Goal: Use online tool/utility: Use online tool/utility

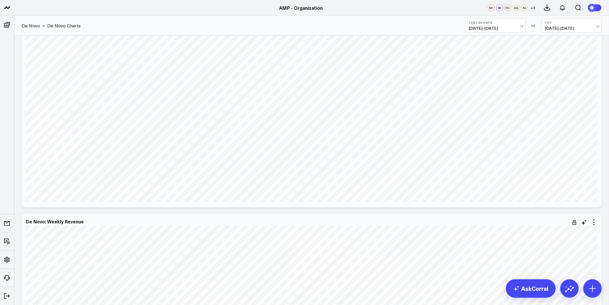
scroll to position [346, 0]
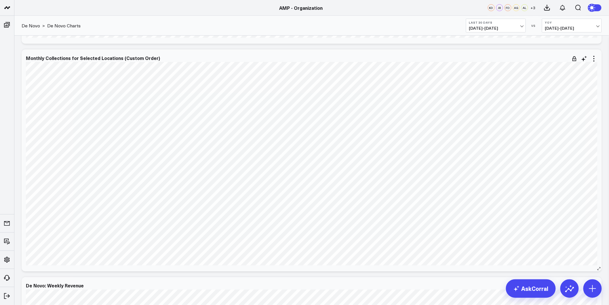
click at [599, 124] on div "Monthly Collections for Selected Locations (Custom Order) [fontSize:10px lineHe…" at bounding box center [312, 161] width 581 height 222
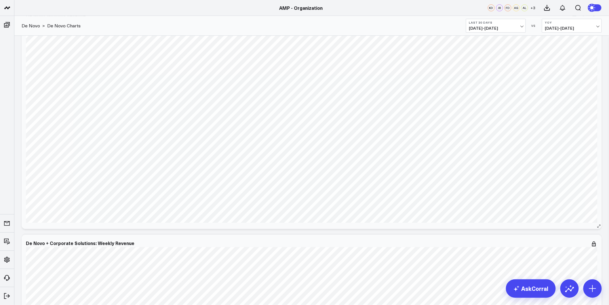
scroll to position [698, 0]
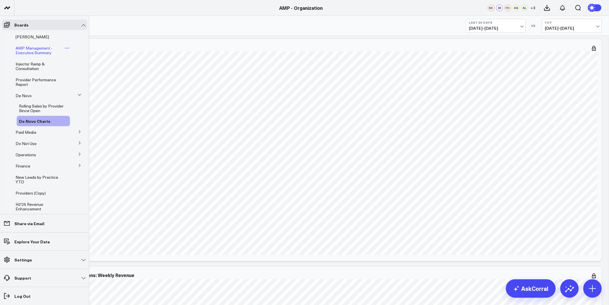
click at [35, 49] on span "AMP Management - Executive Summary" at bounding box center [34, 50] width 37 height 10
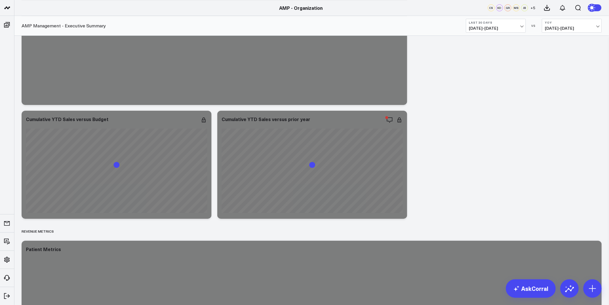
scroll to position [640, 0]
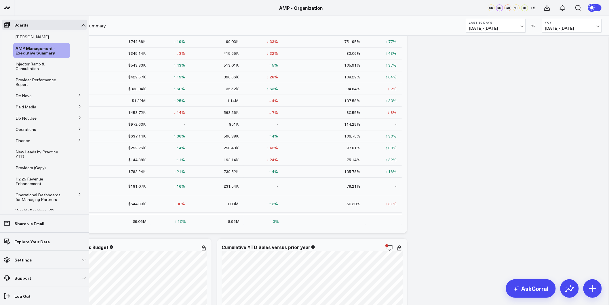
click at [73, 94] on button at bounding box center [79, 94] width 15 height 9
click at [26, 133] on span "Paid Media" at bounding box center [26, 131] width 21 height 5
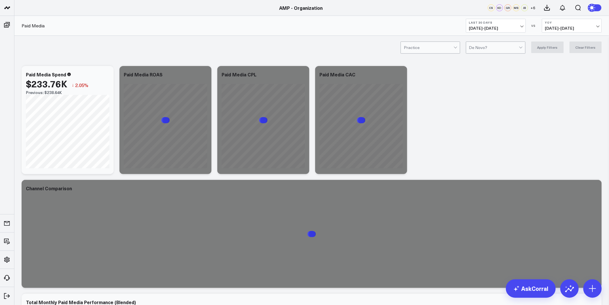
click at [513, 29] on span "[DATE] - [DATE]" at bounding box center [496, 28] width 54 height 5
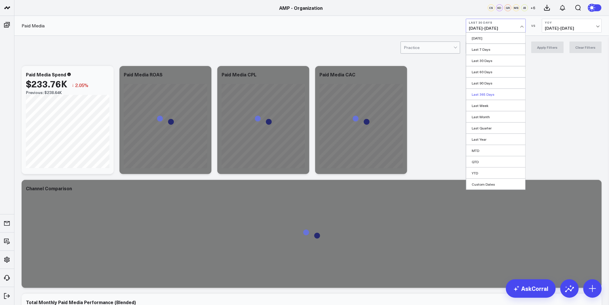
click at [486, 95] on link "Last 365 Days" at bounding box center [496, 94] width 59 height 11
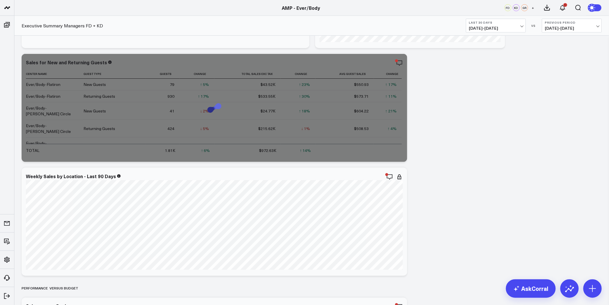
drag, startPoint x: 454, startPoint y: 211, endPoint x: 452, endPoint y: 94, distance: 117.2
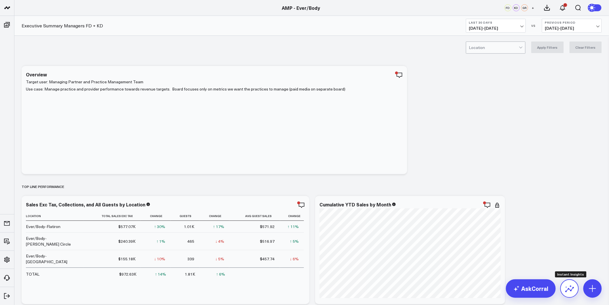
click at [567, 295] on button at bounding box center [570, 288] width 18 height 18
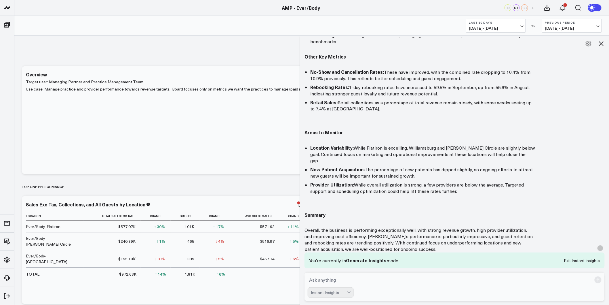
scroll to position [398, 0]
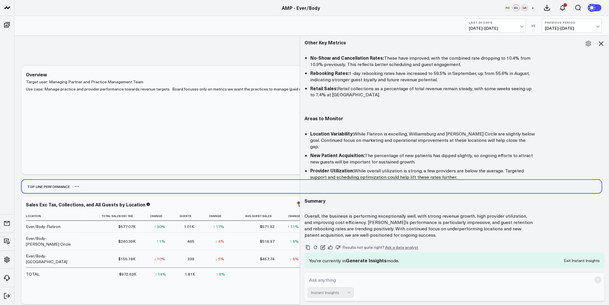
click at [277, 189] on div "Top line Performance" at bounding box center [312, 186] width 581 height 13
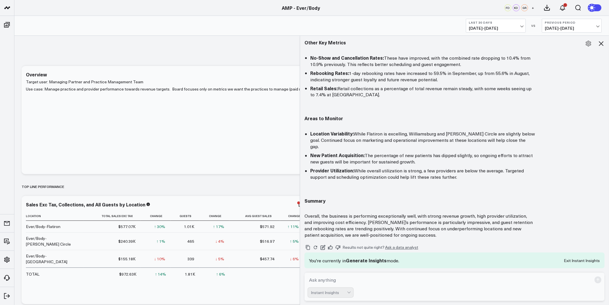
click at [342, 292] on div "Instant Insights" at bounding box center [329, 292] width 36 height 5
click at [439, 216] on p "Overall, the business is performing exceptionally well, with strong revenue gro…" at bounding box center [420, 225] width 230 height 25
click at [600, 43] on icon at bounding box center [601, 43] width 7 height 7
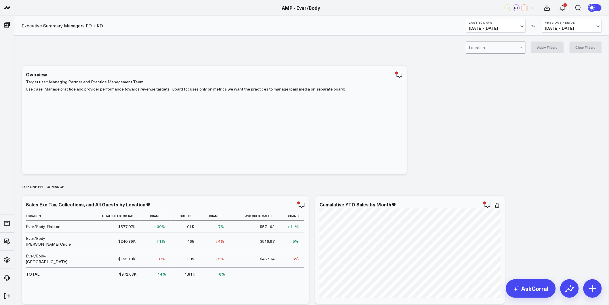
scroll to position [382, 0]
click at [516, 30] on span "[DATE] - [DATE]" at bounding box center [496, 28] width 54 height 5
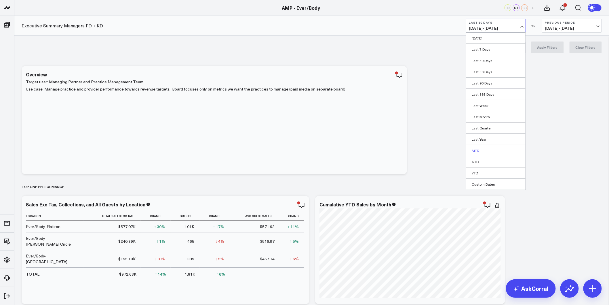
click at [476, 152] on link "MTD" at bounding box center [496, 150] width 59 height 11
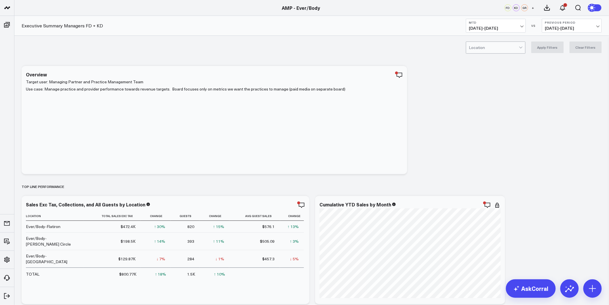
click at [519, 29] on span "09/01/25 - 09/24/25" at bounding box center [496, 28] width 54 height 5
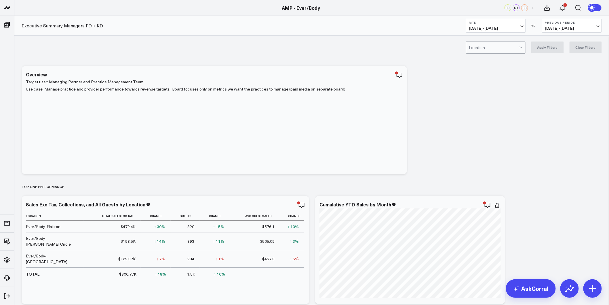
click at [511, 30] on span "09/01/25 - 09/24/25" at bounding box center [496, 28] width 54 height 5
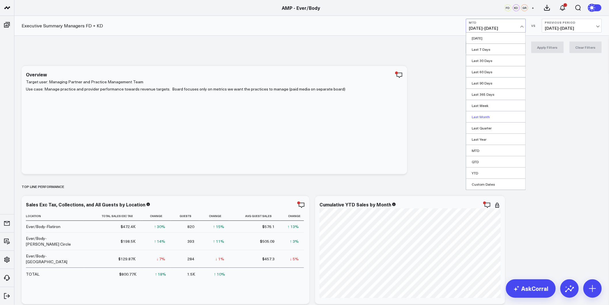
click at [485, 117] on link "Last Month" at bounding box center [496, 116] width 59 height 11
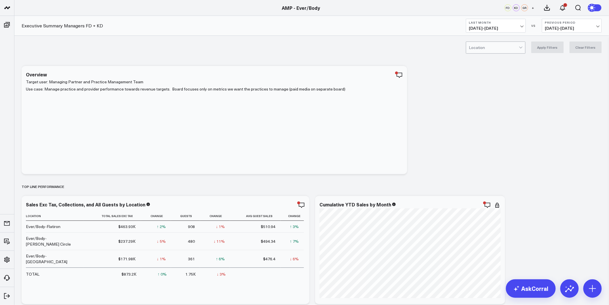
click at [515, 28] on span "08/01/25 - 08/31/25" at bounding box center [496, 28] width 54 height 5
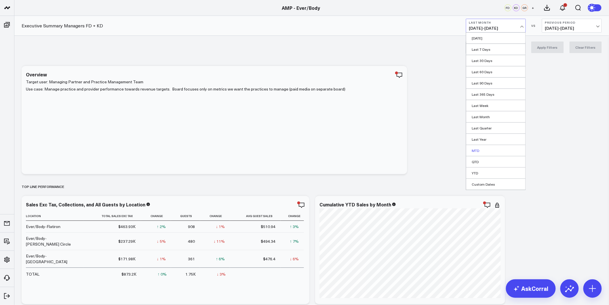
click at [484, 151] on link "MTD" at bounding box center [496, 150] width 59 height 11
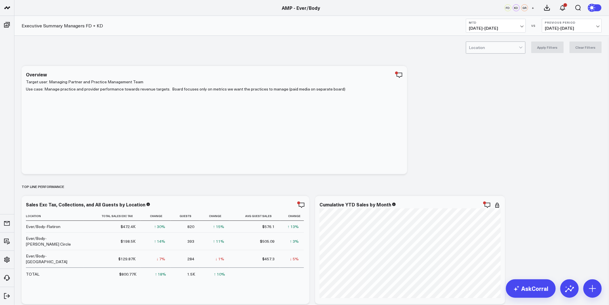
click at [554, 26] on span "08/08/25 - 08/31/25" at bounding box center [572, 28] width 54 height 5
click at [558, 51] on link "MoM" at bounding box center [572, 49] width 59 height 11
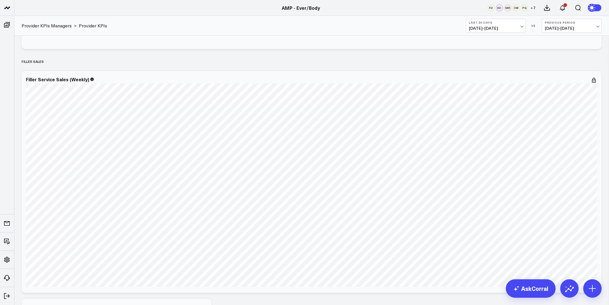
scroll to position [1652, 0]
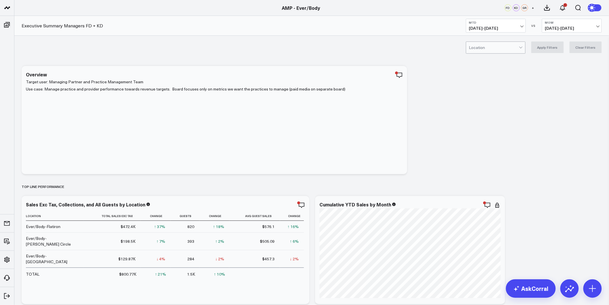
scroll to position [382, 0]
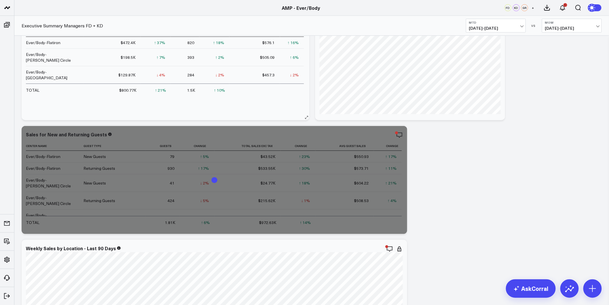
scroll to position [256, 0]
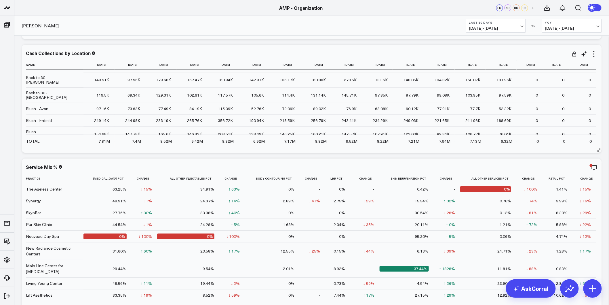
scroll to position [128, 0]
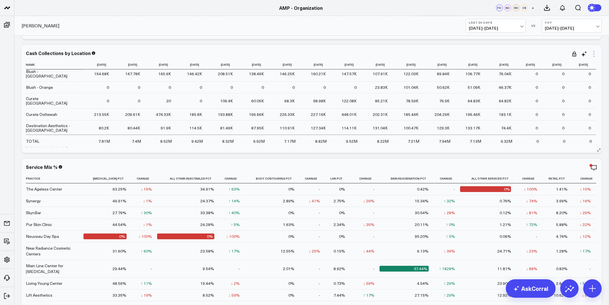
click at [595, 54] on icon at bounding box center [594, 53] width 7 height 7
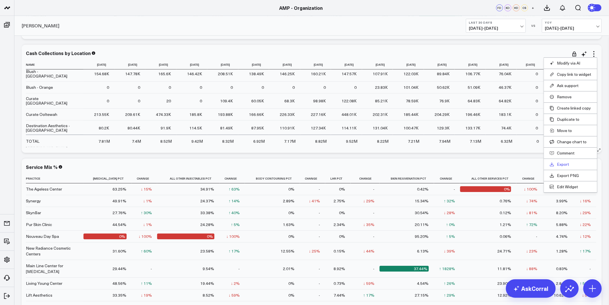
click at [563, 166] on link "Export" at bounding box center [571, 164] width 42 height 5
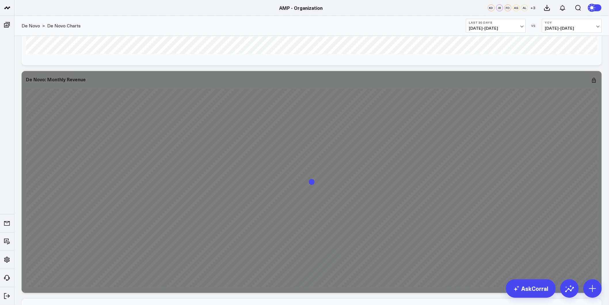
scroll to position [661, 0]
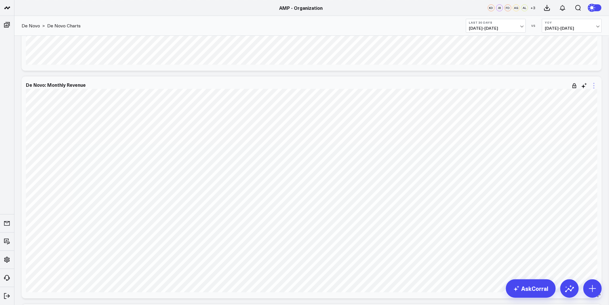
click at [596, 85] on icon at bounding box center [594, 85] width 7 height 7
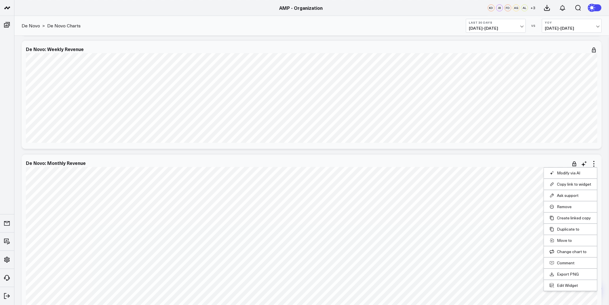
scroll to position [565, 0]
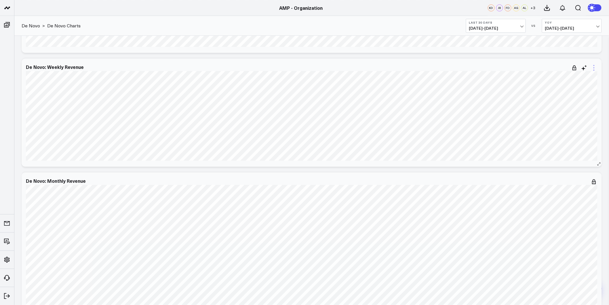
click at [596, 68] on icon at bounding box center [594, 67] width 7 height 7
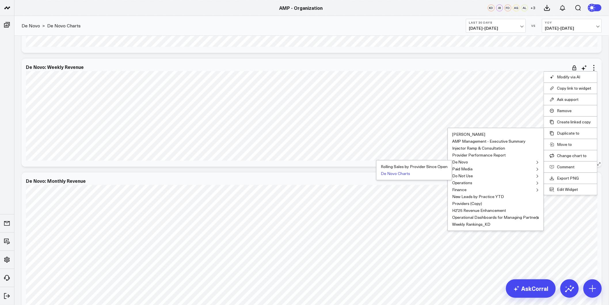
click at [401, 171] on button "De Novo Charts" at bounding box center [395, 173] width 29 height 4
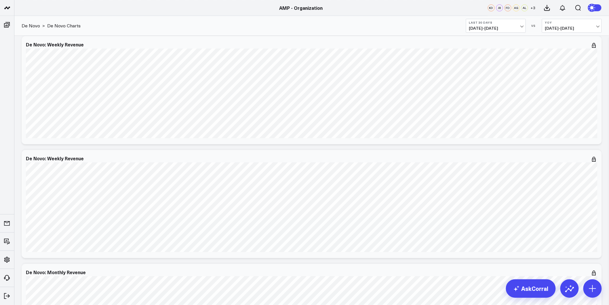
scroll to position [597, 0]
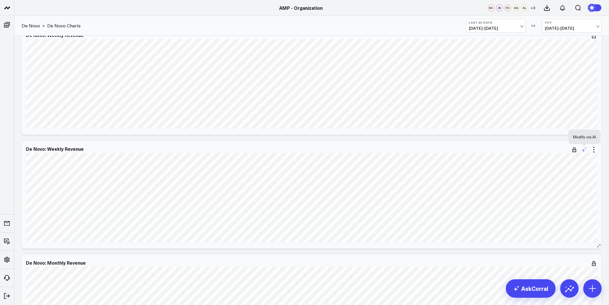
click at [586, 147] on icon at bounding box center [586, 148] width 3 height 2
click at [552, 163] on textarea at bounding box center [553, 162] width 97 height 26
type textarea "Change the data and output to daily"
click at [522, 182] on button "Modify via AI" at bounding box center [519, 181] width 29 height 7
click at [565, 197] on button "Save" at bounding box center [566, 197] width 16 height 7
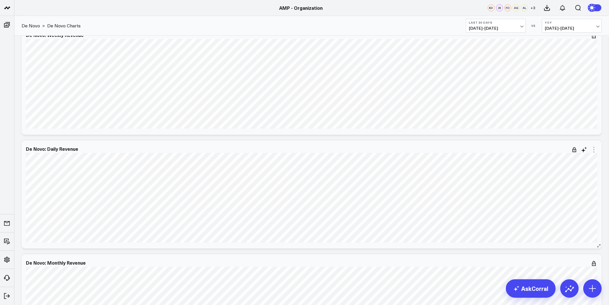
click at [592, 151] on icon at bounding box center [594, 149] width 7 height 7
click at [566, 269] on button "Edit Widget" at bounding box center [571, 270] width 42 height 5
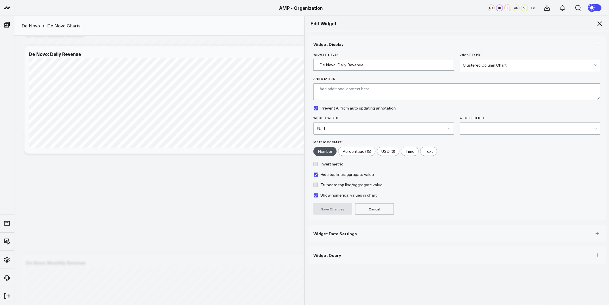
click at [492, 69] on div "Clustered Column Chart" at bounding box center [528, 65] width 131 height 12
click at [492, 63] on div "Clustered Column Chart" at bounding box center [528, 65] width 131 height 5
click at [491, 65] on div "Clustered Column Chart" at bounding box center [528, 65] width 131 height 5
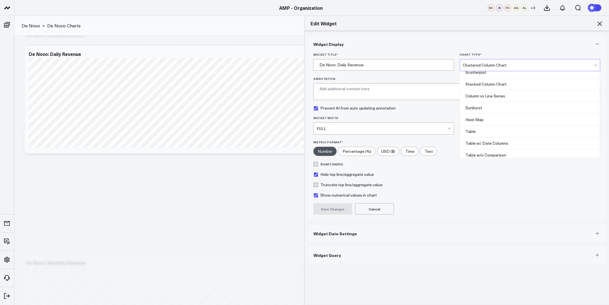
scroll to position [233, 0]
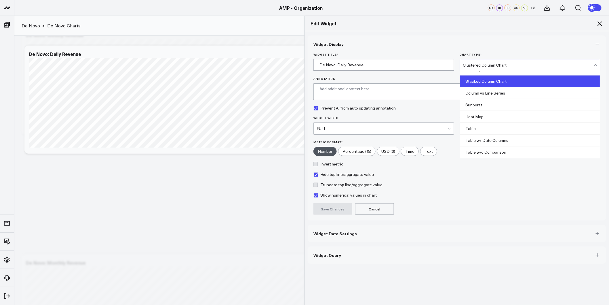
click at [491, 84] on div "Stacked Column Chart" at bounding box center [530, 81] width 140 height 12
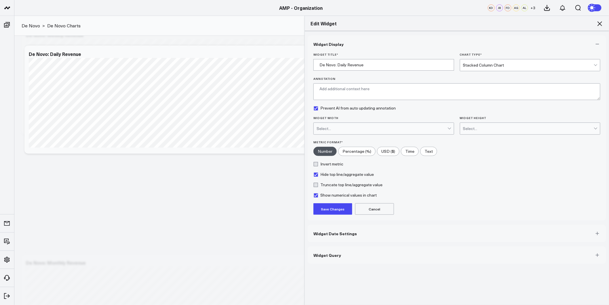
click at [333, 208] on button "Save Changes" at bounding box center [333, 209] width 39 height 12
click at [341, 245] on span "Widget Date Settings" at bounding box center [335, 243] width 43 height 5
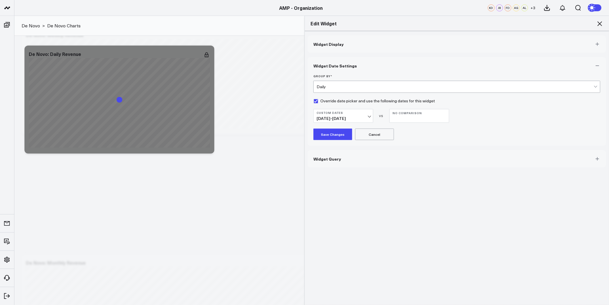
click at [367, 120] on span "01/01/24 - 09/30/25" at bounding box center [344, 118] width 54 height 5
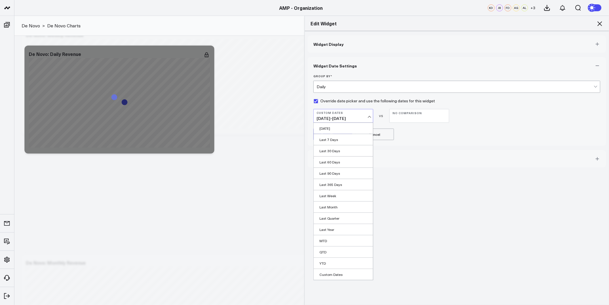
click at [439, 202] on div "Widget Display Widget Date Settings Group By * Daily Override date picker and u…" at bounding box center [457, 168] width 304 height 274
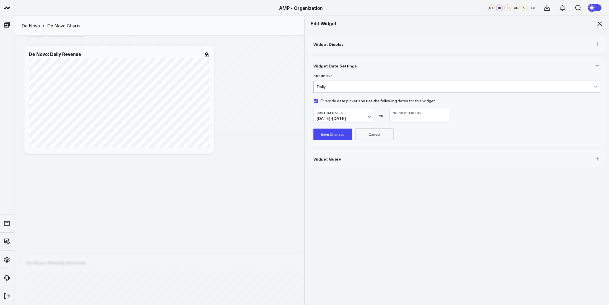
click at [366, 118] on span "01/01/24 - 09/30/25" at bounding box center [344, 118] width 54 height 5
click at [351, 47] on button "Widget Display" at bounding box center [457, 43] width 299 height 17
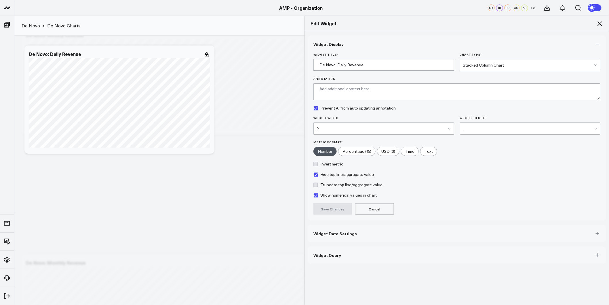
click at [412, 123] on div "2" at bounding box center [382, 129] width 131 height 12
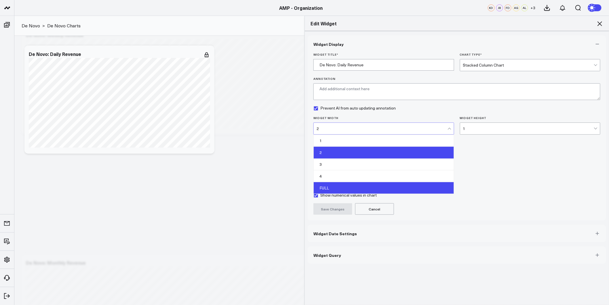
click at [336, 184] on div "FULL" at bounding box center [384, 188] width 140 height 12
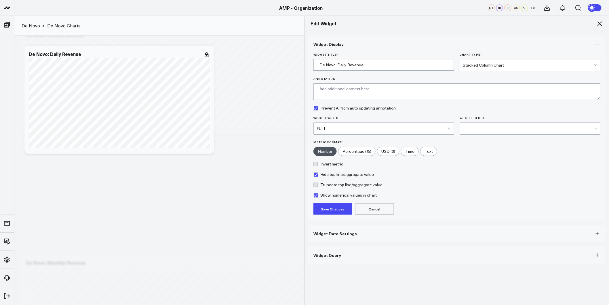
click at [323, 209] on button "Save Changes" at bounding box center [333, 209] width 39 height 12
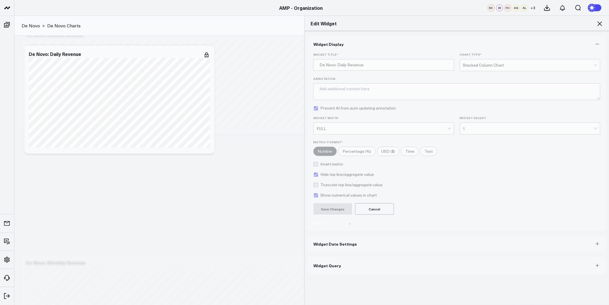
click at [600, 23] on icon at bounding box center [600, 23] width 5 height 5
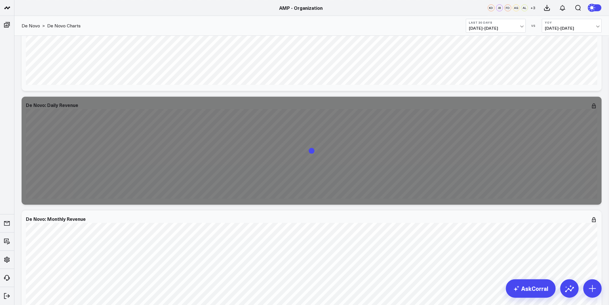
scroll to position [661, 0]
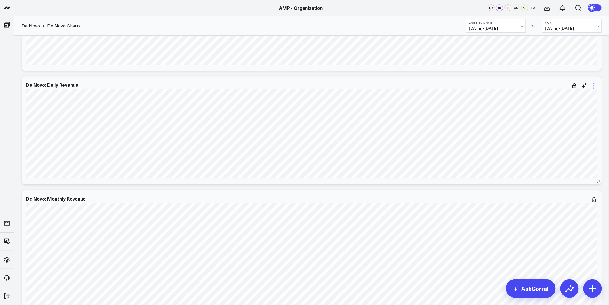
click at [593, 86] on icon at bounding box center [594, 85] width 7 height 7
click at [580, 206] on button "Edit Widget" at bounding box center [571, 206] width 42 height 5
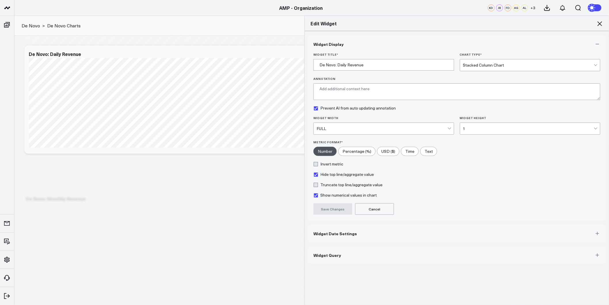
click at [469, 129] on div "1" at bounding box center [528, 128] width 131 height 5
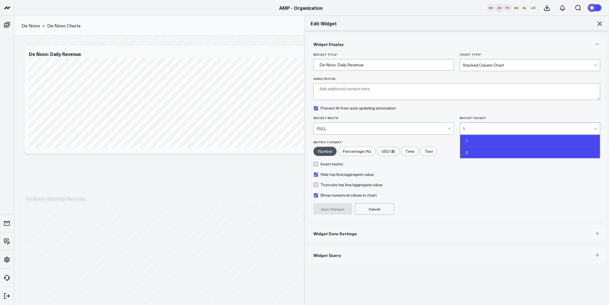
click at [470, 153] on div "2" at bounding box center [530, 153] width 140 height 12
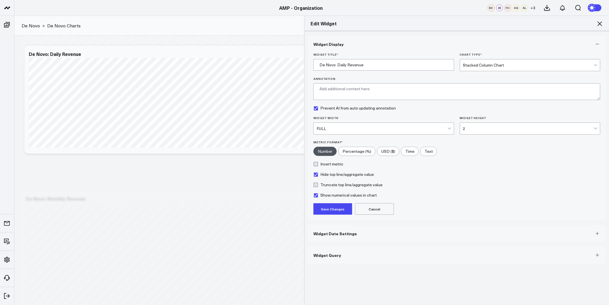
click at [342, 210] on button "Save Changes" at bounding box center [333, 209] width 39 height 12
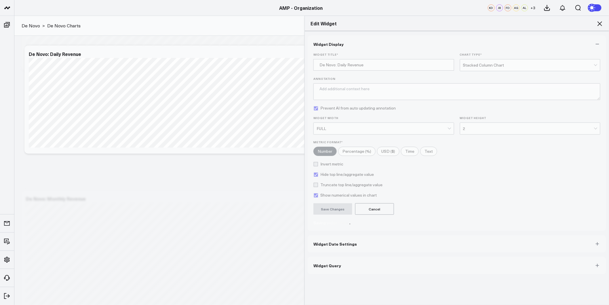
click at [600, 25] on icon at bounding box center [600, 23] width 7 height 7
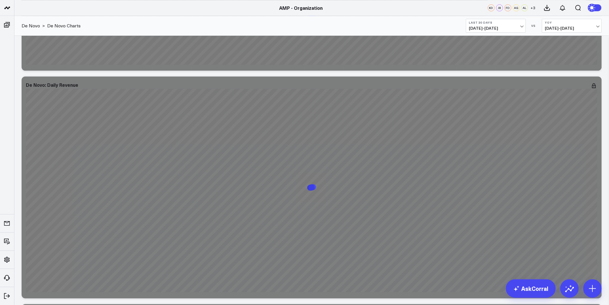
scroll to position [693, 0]
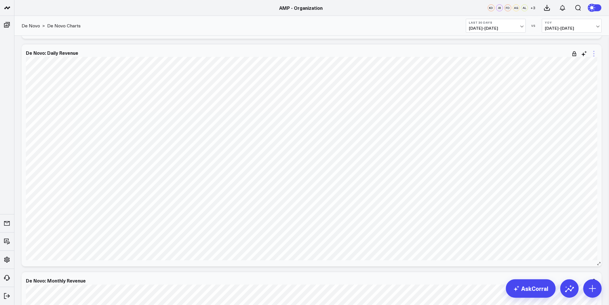
click at [595, 52] on icon at bounding box center [594, 53] width 7 height 7
click at [567, 174] on button "Edit Widget" at bounding box center [571, 174] width 42 height 5
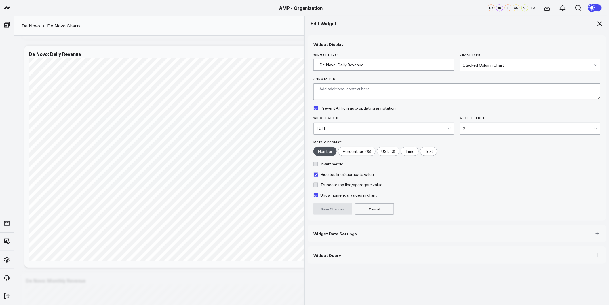
click at [342, 232] on span "Widget Date Settings" at bounding box center [335, 233] width 43 height 5
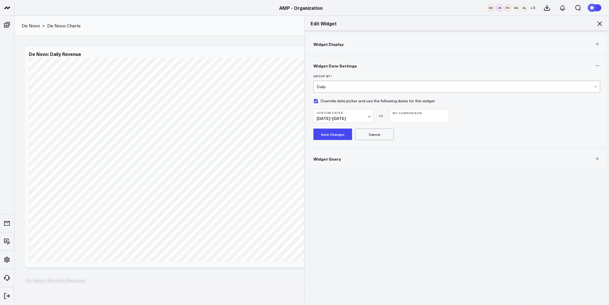
click at [361, 123] on form "Group By * Daily Override date picker and use the following dates for this widg…" at bounding box center [457, 107] width 287 height 66
click at [361, 119] on span "01/01/24 - 09/30/25" at bounding box center [344, 118] width 54 height 5
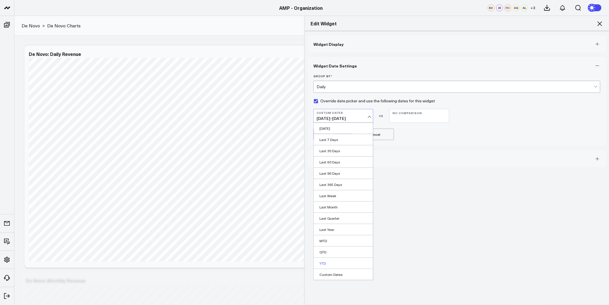
click at [335, 265] on link "YTD" at bounding box center [343, 262] width 59 height 11
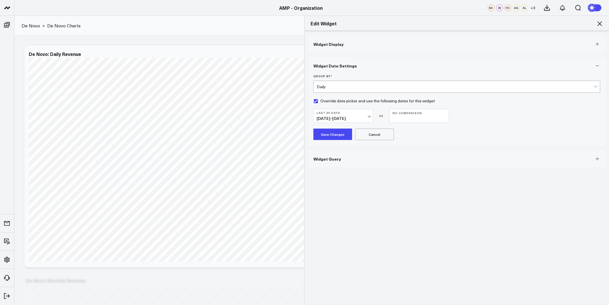
click at [369, 115] on button "Last 30 Days 08/26/25 - 09/24/25" at bounding box center [344, 116] width 60 height 14
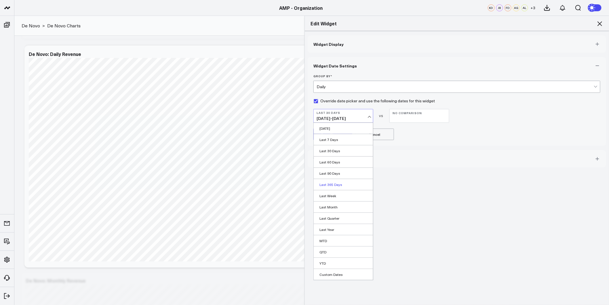
click at [333, 187] on link "Last 365 Days" at bounding box center [343, 184] width 59 height 11
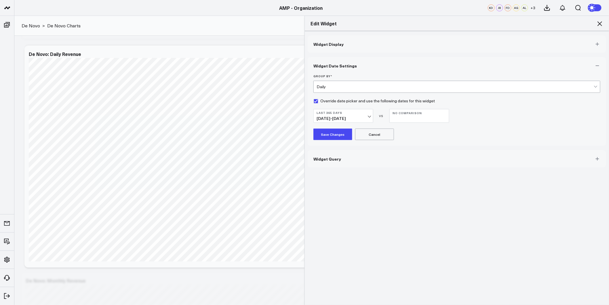
click at [327, 131] on button "Save Changes" at bounding box center [333, 134] width 39 height 12
click at [337, 42] on span "Widget Display" at bounding box center [329, 44] width 30 height 5
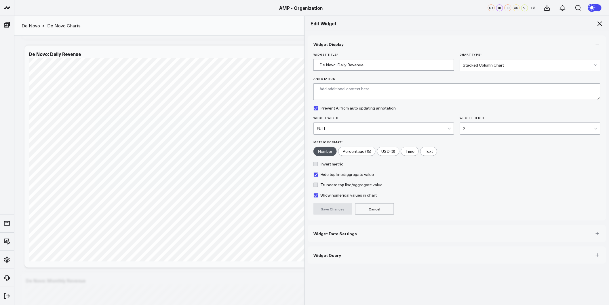
click at [329, 236] on span "Widget Date Settings" at bounding box center [335, 233] width 43 height 5
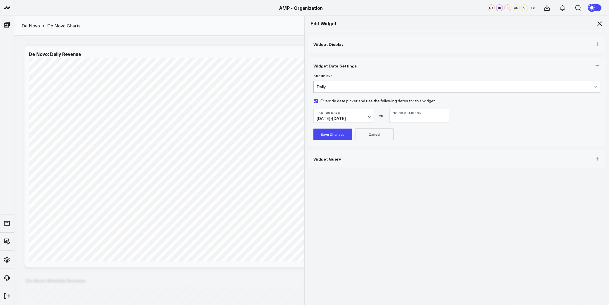
click at [367, 116] on span "08/26/25 - 09/24/25" at bounding box center [344, 118] width 54 height 5
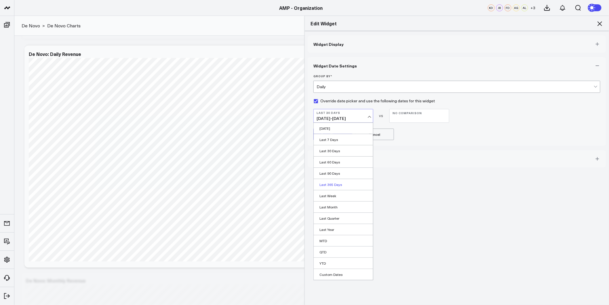
click at [332, 183] on link "Last 365 Days" at bounding box center [343, 184] width 59 height 11
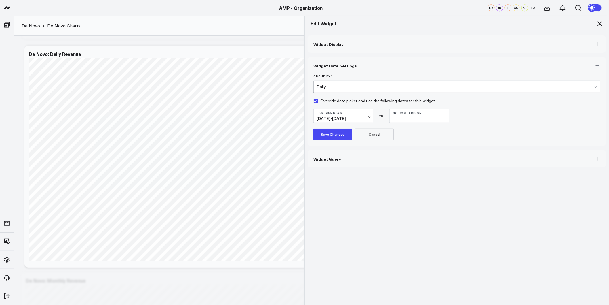
click at [331, 136] on button "Save Changes" at bounding box center [333, 134] width 39 height 12
click at [602, 24] on icon at bounding box center [600, 23] width 7 height 7
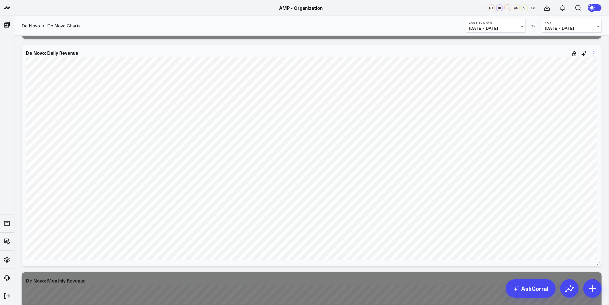
click at [597, 55] on icon at bounding box center [594, 53] width 7 height 7
click at [564, 175] on button "Edit Widget" at bounding box center [571, 174] width 42 height 5
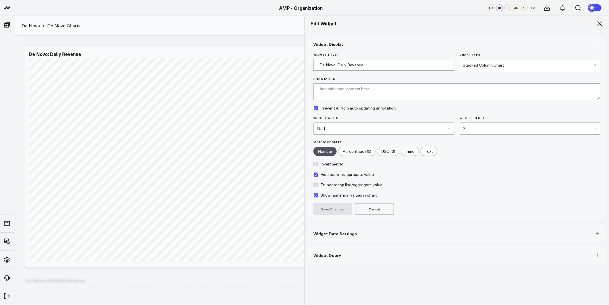
click at [325, 232] on span "Widget Date Settings" at bounding box center [335, 233] width 43 height 5
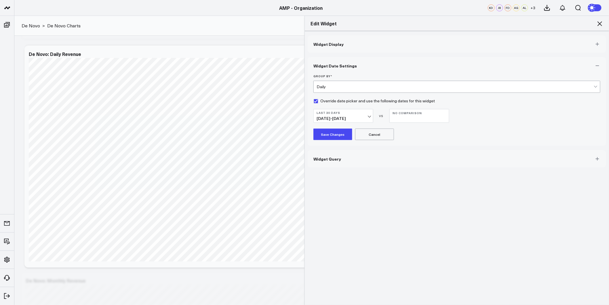
click at [363, 118] on span "08/26/25 - 09/24/25" at bounding box center [344, 118] width 54 height 5
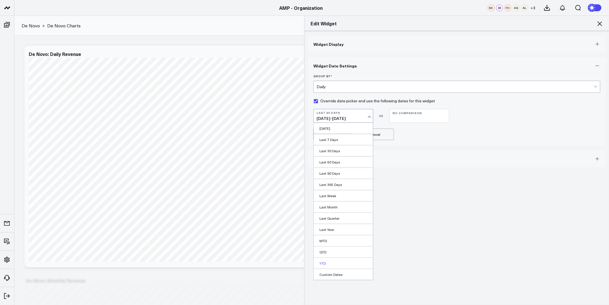
click at [325, 260] on link "YTD" at bounding box center [343, 262] width 59 height 11
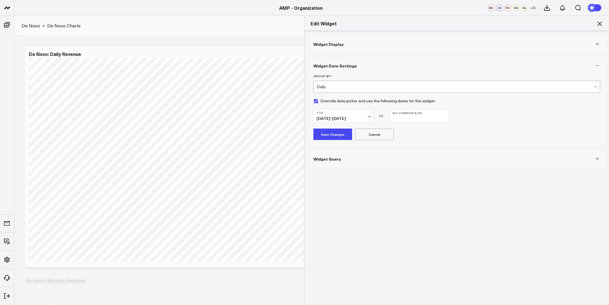
click at [330, 134] on button "Save Changes" at bounding box center [333, 134] width 39 height 12
click at [601, 22] on icon at bounding box center [600, 23] width 7 height 7
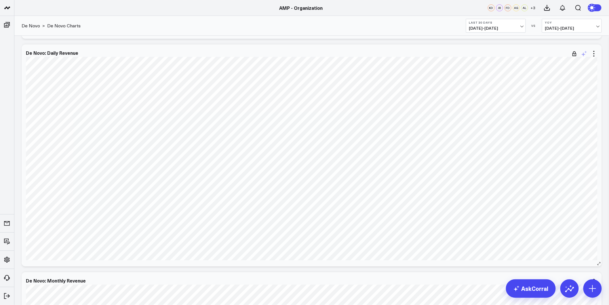
click at [583, 53] on icon at bounding box center [584, 53] width 7 height 7
click at [557, 69] on textarea "Change the data and output to daily" at bounding box center [553, 66] width 97 height 26
type textarea "Change to daily YTD"
click at [520, 85] on button "Modify via AI" at bounding box center [519, 85] width 29 height 7
click at [566, 101] on button "Save" at bounding box center [566, 101] width 16 height 7
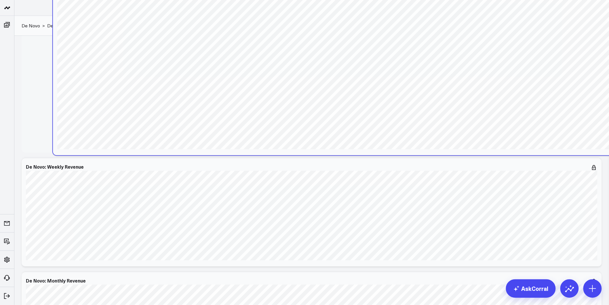
scroll to position [629, 0]
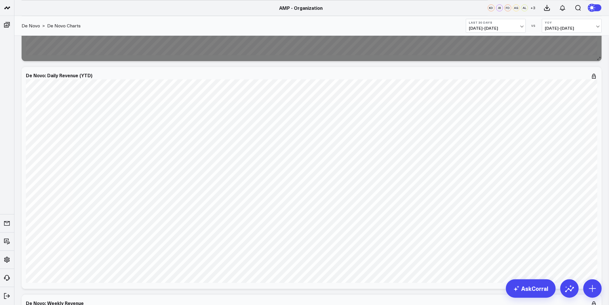
scroll to position [565, 0]
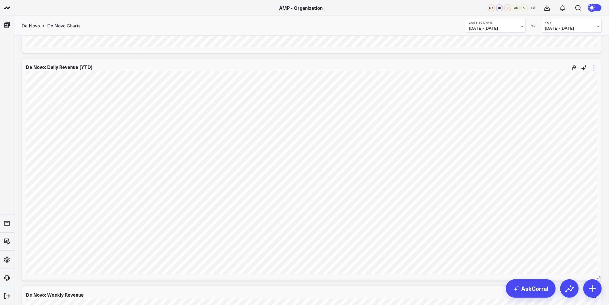
click at [594, 68] on icon at bounding box center [594, 67] width 7 height 7
click at [568, 187] on button "Edit Widget" at bounding box center [571, 189] width 42 height 5
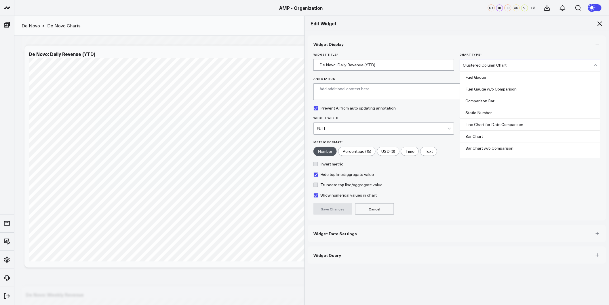
click at [505, 69] on div "Clustered Column Chart" at bounding box center [528, 65] width 131 height 12
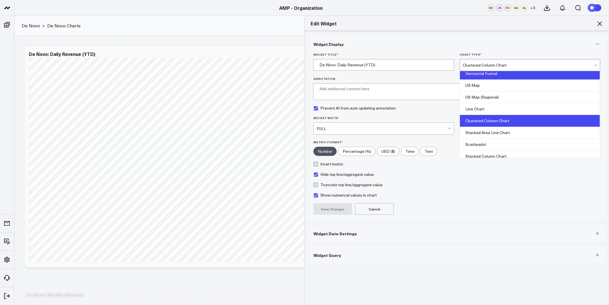
scroll to position [194, 0]
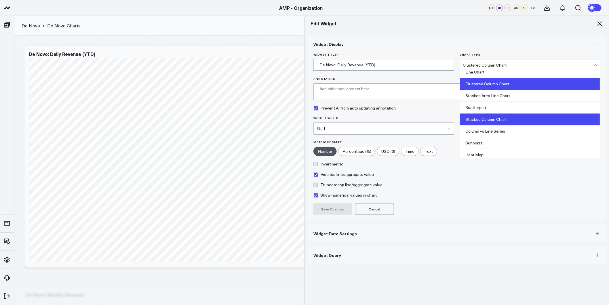
click at [500, 123] on div "Stacked Column Chart" at bounding box center [530, 119] width 140 height 12
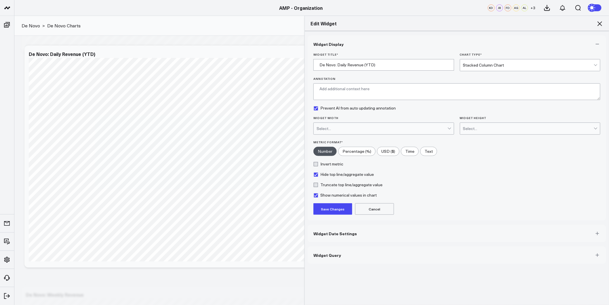
click at [338, 206] on button "Save Changes" at bounding box center [333, 209] width 39 height 12
click at [382, 245] on button "Widget Date Settings" at bounding box center [457, 243] width 299 height 17
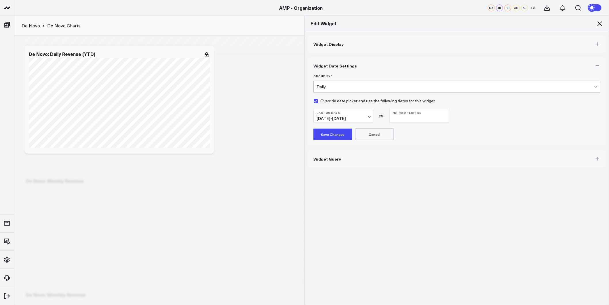
click at [362, 115] on button "Last 30 Days 08/26/25 - 09/24/25" at bounding box center [344, 116] width 60 height 14
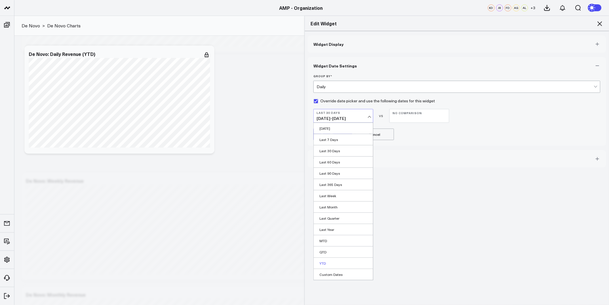
click at [327, 261] on link "YTD" at bounding box center [343, 262] width 59 height 11
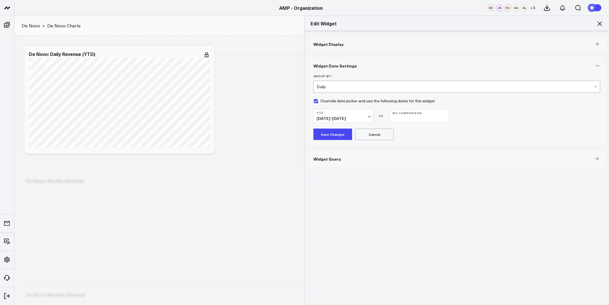
click at [330, 133] on button "Save Changes" at bounding box center [333, 134] width 39 height 12
click at [597, 25] on icon at bounding box center [600, 23] width 7 height 7
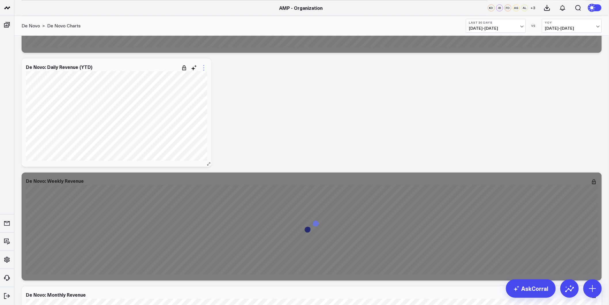
click at [204, 67] on icon at bounding box center [203, 67] width 7 height 7
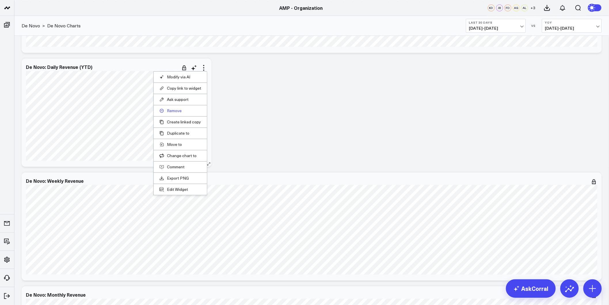
click at [176, 113] on button "Remove" at bounding box center [181, 110] width 42 height 5
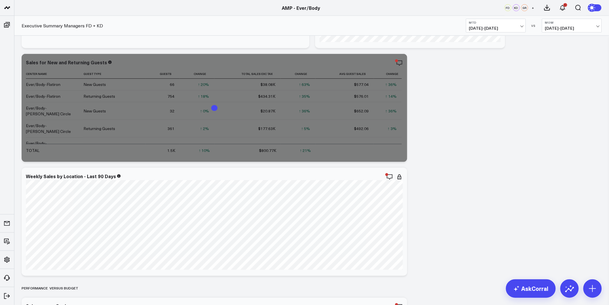
scroll to position [382, 0]
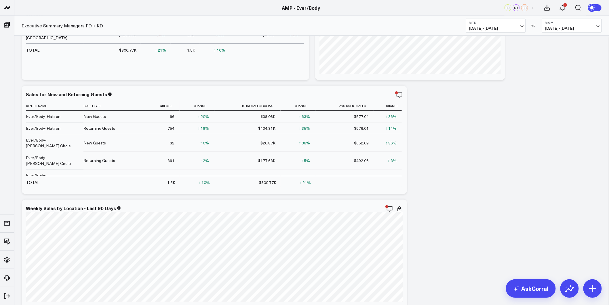
scroll to position [0, 0]
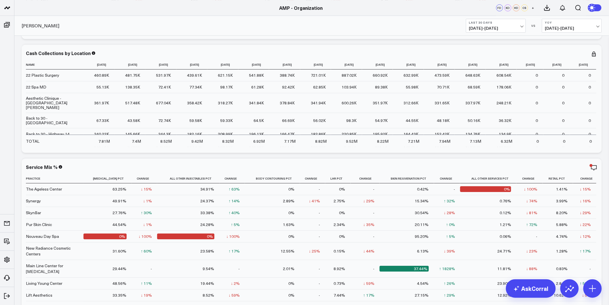
scroll to position [128, 0]
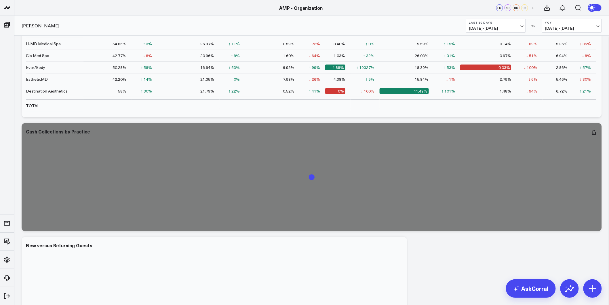
drag, startPoint x: 605, startPoint y: 151, endPoint x: 606, endPoint y: 228, distance: 76.9
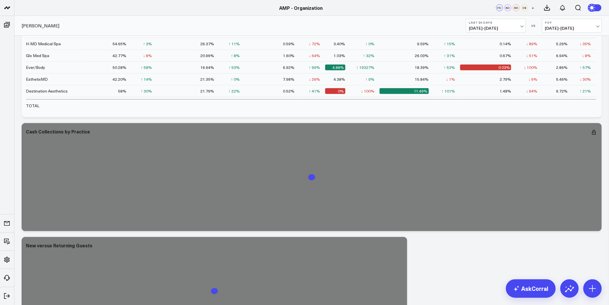
scroll to position [1781, 0]
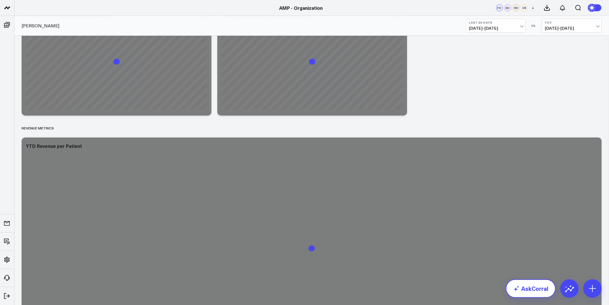
click at [539, 287] on link "AskCorral" at bounding box center [531, 288] width 50 height 18
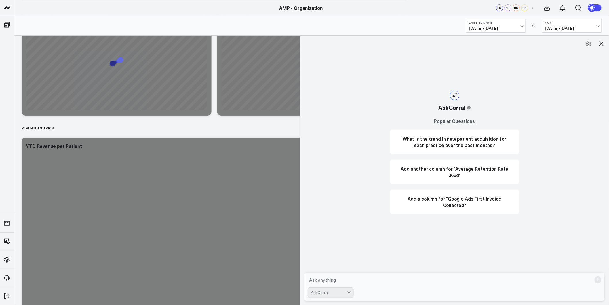
click at [406, 283] on textarea at bounding box center [450, 279] width 284 height 10
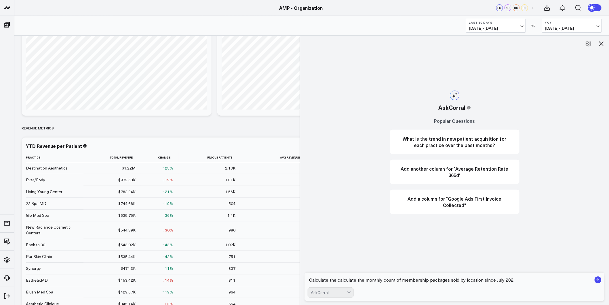
type textarea "Calculate the calculate the monthly count of membership packages sold by locati…"
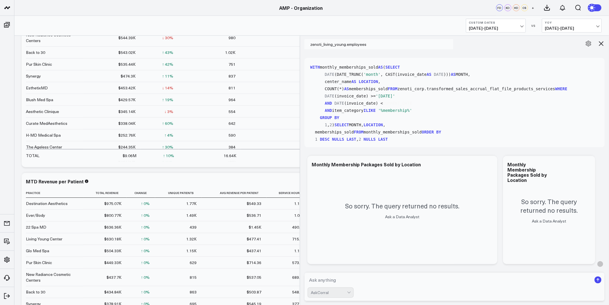
click at [395, 98] on span "'2025-07-01'" at bounding box center [385, 96] width 19 height 5
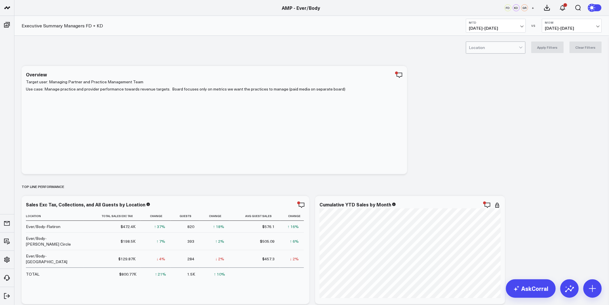
scroll to position [382, 0]
